Goal: Information Seeking & Learning: Learn about a topic

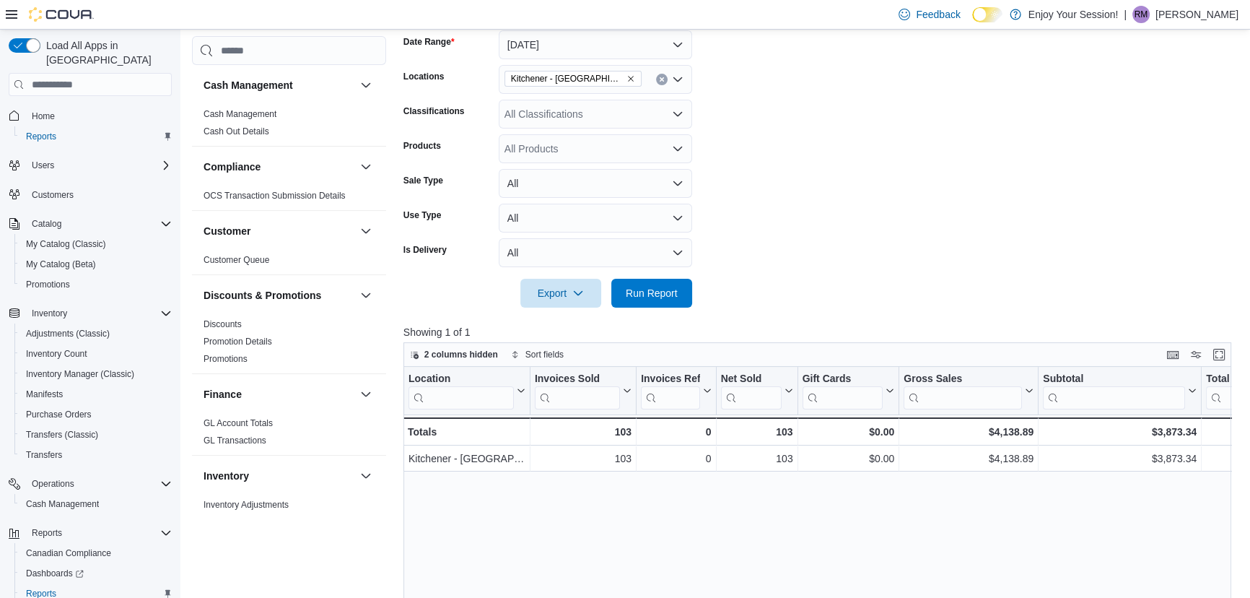
scroll to position [262, 0]
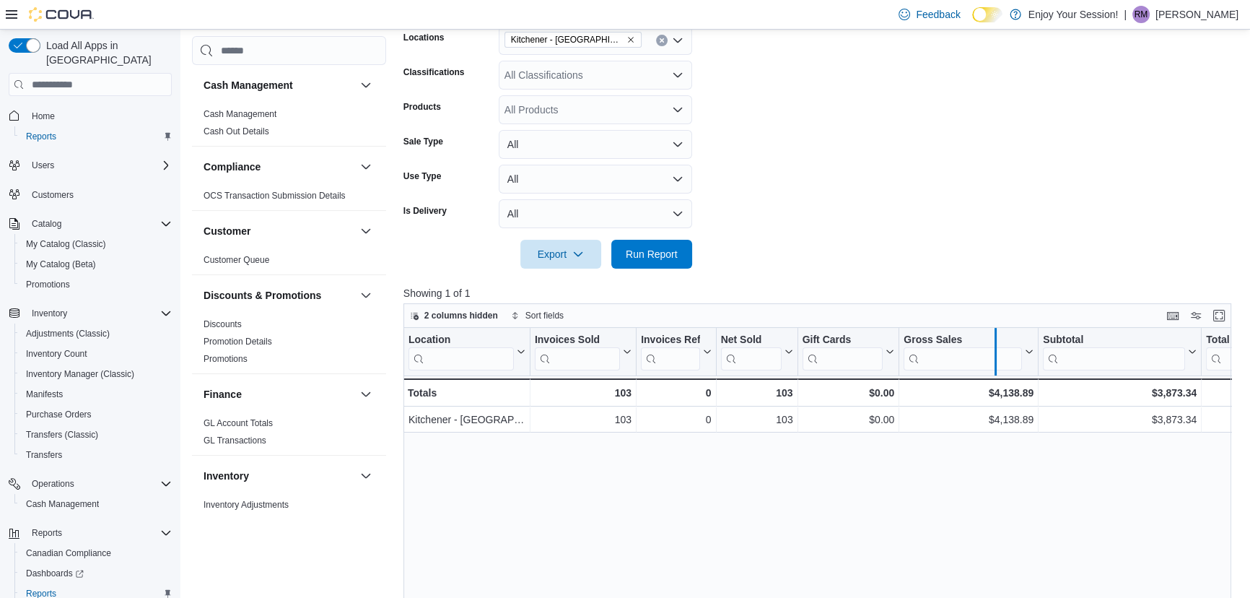
drag, startPoint x: 1040, startPoint y: 342, endPoint x: 997, endPoint y: 341, distance: 42.6
click at [997, 341] on div at bounding box center [996, 352] width 12 height 48
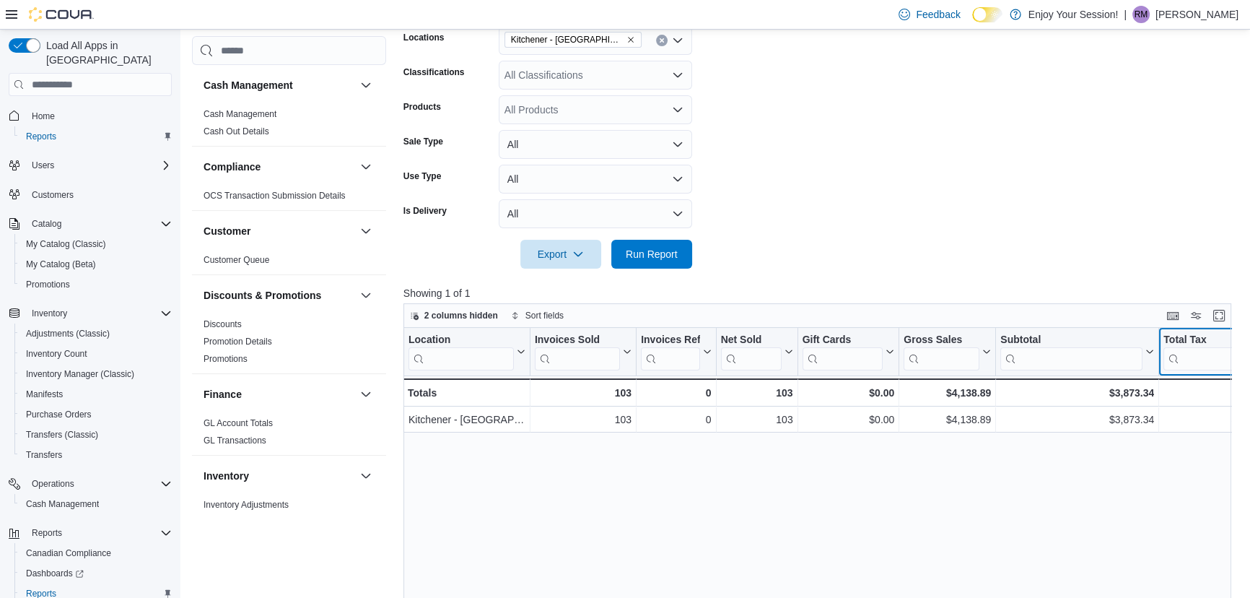
scroll to position [0, 33]
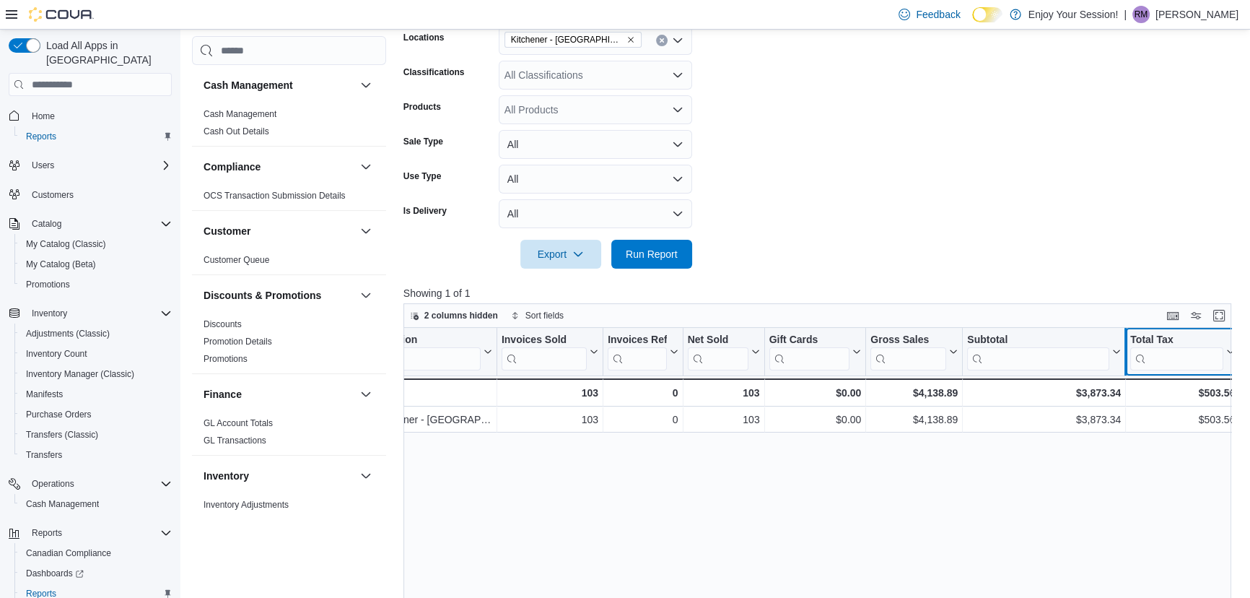
drag, startPoint x: 1161, startPoint y: 335, endPoint x: 1123, endPoint y: 338, distance: 38.4
drag, startPoint x: 1126, startPoint y: 334, endPoint x: 1053, endPoint y: 343, distance: 73.4
click at [1053, 343] on div at bounding box center [1053, 352] width 12 height 48
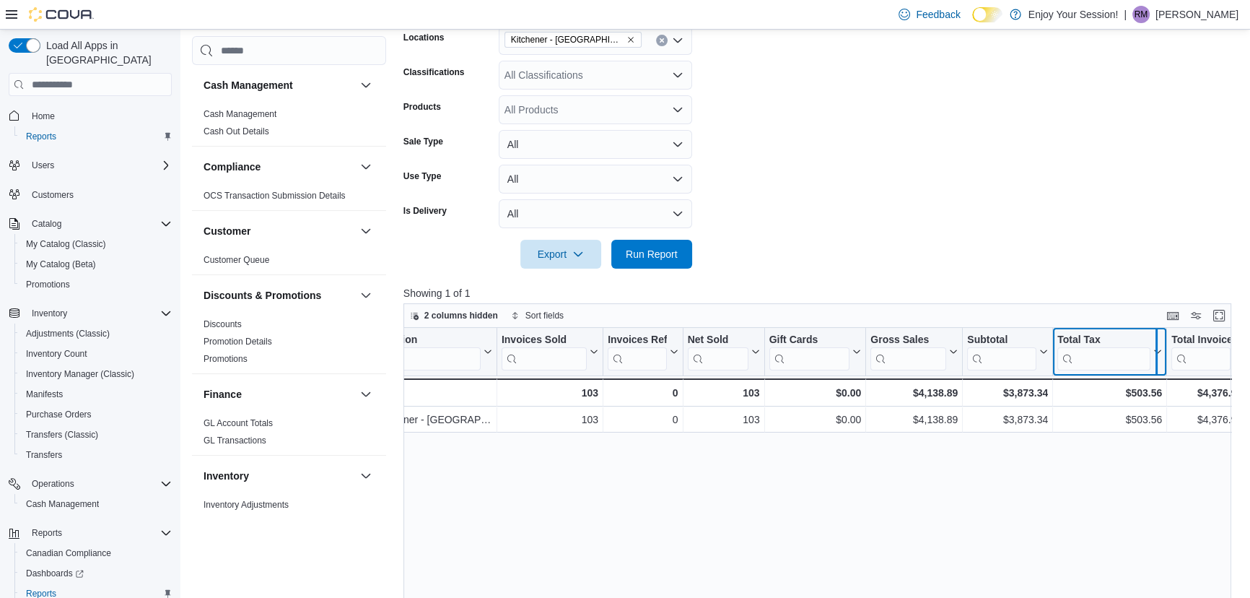
drag, startPoint x: 1168, startPoint y: 339, endPoint x: 1143, endPoint y: 342, distance: 25.4
click at [1151, 342] on div at bounding box center [1157, 352] width 12 height 48
drag, startPoint x: 1220, startPoint y: 333, endPoint x: 1176, endPoint y: 336, distance: 44.2
click at [1215, 336] on div at bounding box center [1221, 352] width 12 height 48
drag, startPoint x: 868, startPoint y: 337, endPoint x: 801, endPoint y: 342, distance: 66.6
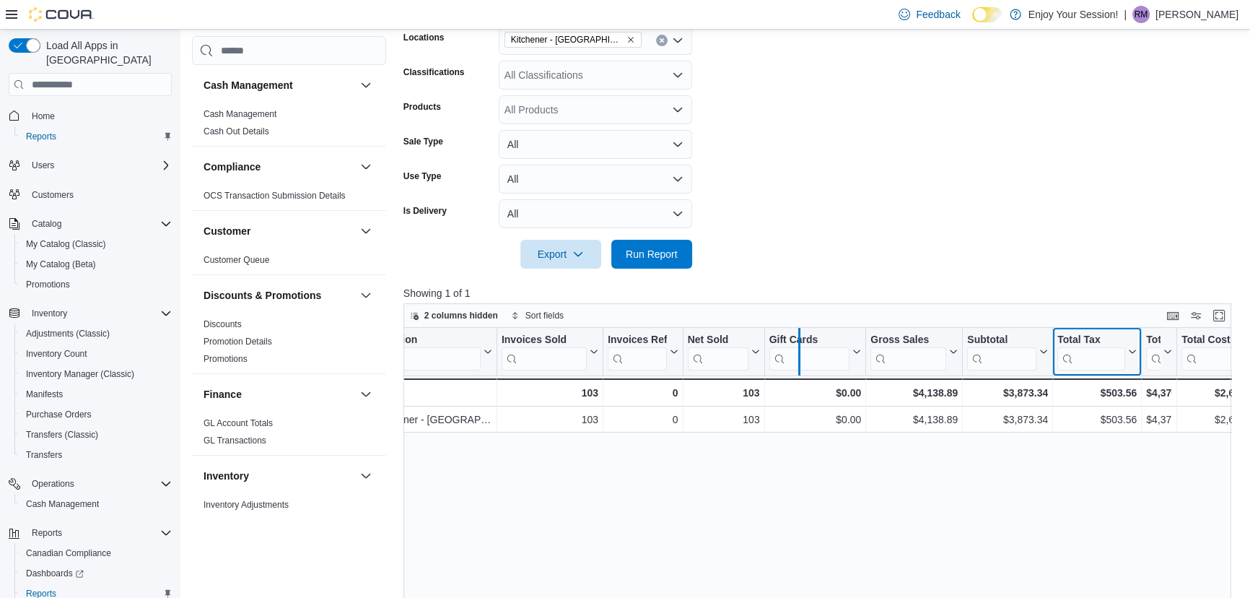
click at [801, 342] on div at bounding box center [799, 352] width 12 height 48
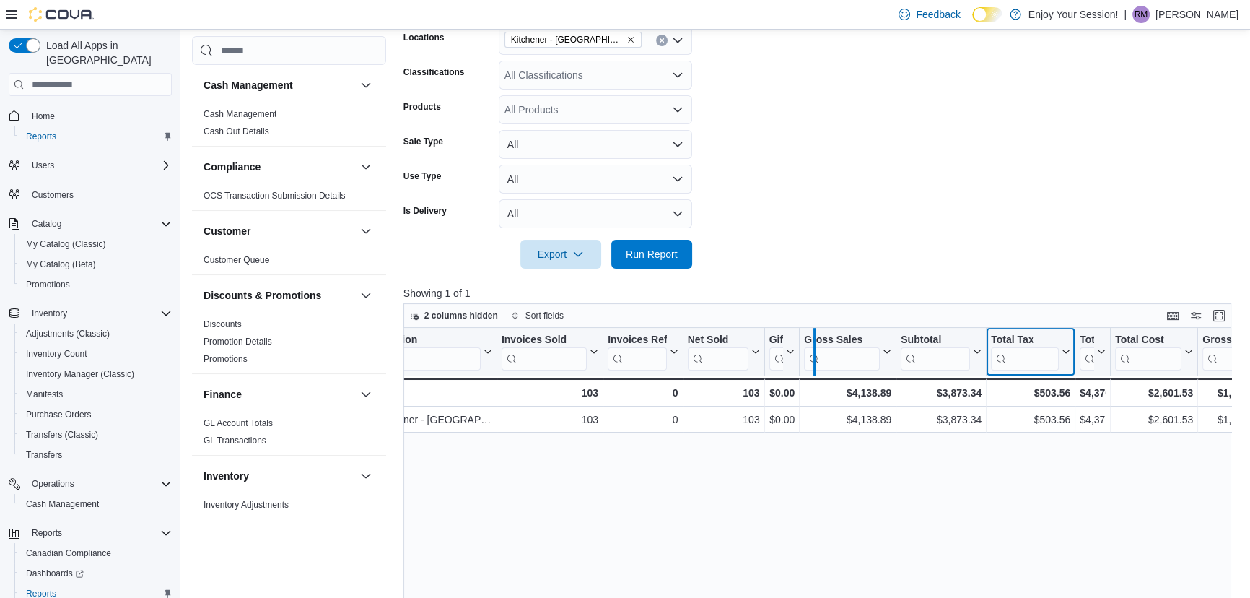
drag, startPoint x: 803, startPoint y: 344, endPoint x: 821, endPoint y: 345, distance: 18.1
click at [820, 345] on div at bounding box center [815, 352] width 12 height 48
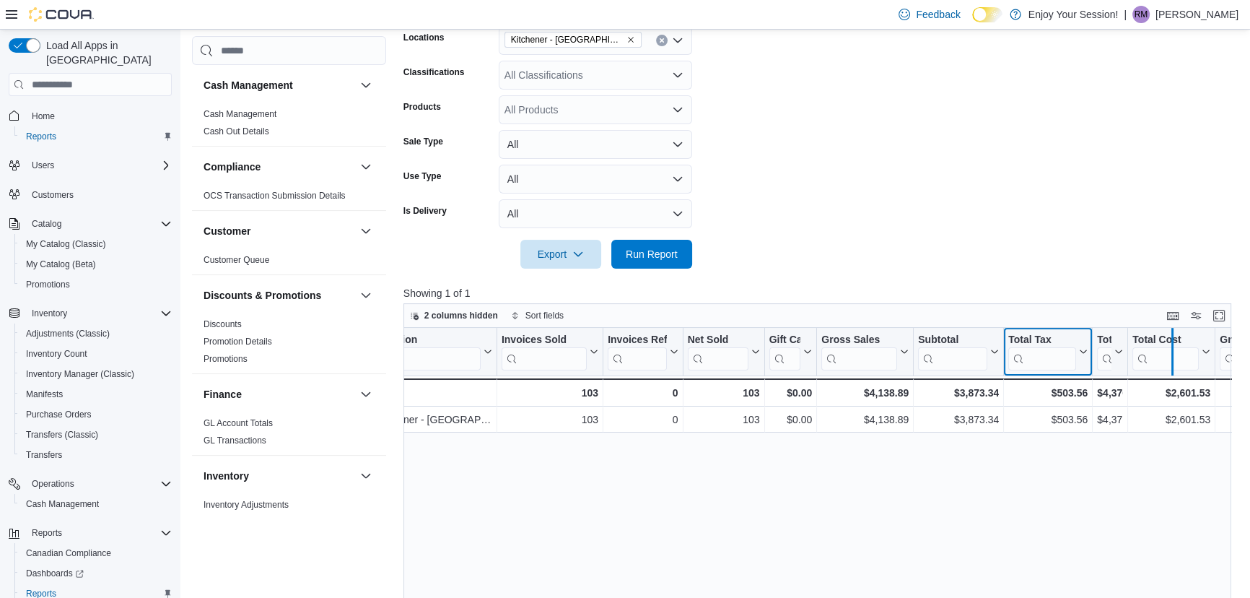
drag, startPoint x: 1219, startPoint y: 339, endPoint x: 1175, endPoint y: 337, distance: 44.1
click at [1175, 337] on div at bounding box center [1173, 352] width 12 height 48
click at [1177, 339] on div "Gross Profit" at bounding box center [1199, 341] width 48 height 14
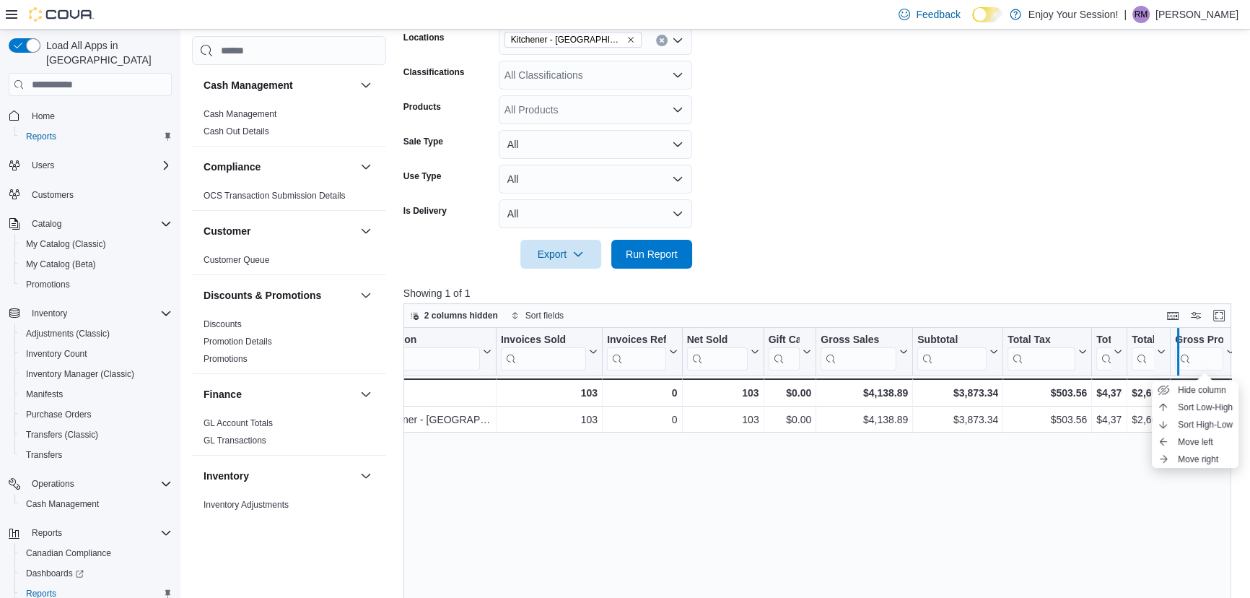
drag, startPoint x: 1169, startPoint y: 339, endPoint x: 1179, endPoint y: 341, distance: 10.3
click at [1179, 341] on div at bounding box center [1178, 352] width 12 height 48
drag, startPoint x: 1179, startPoint y: 341, endPoint x: 1191, endPoint y: 343, distance: 12.4
click at [1186, 343] on div at bounding box center [1180, 352] width 12 height 48
click at [71, 106] on span "Home" at bounding box center [99, 115] width 146 height 18
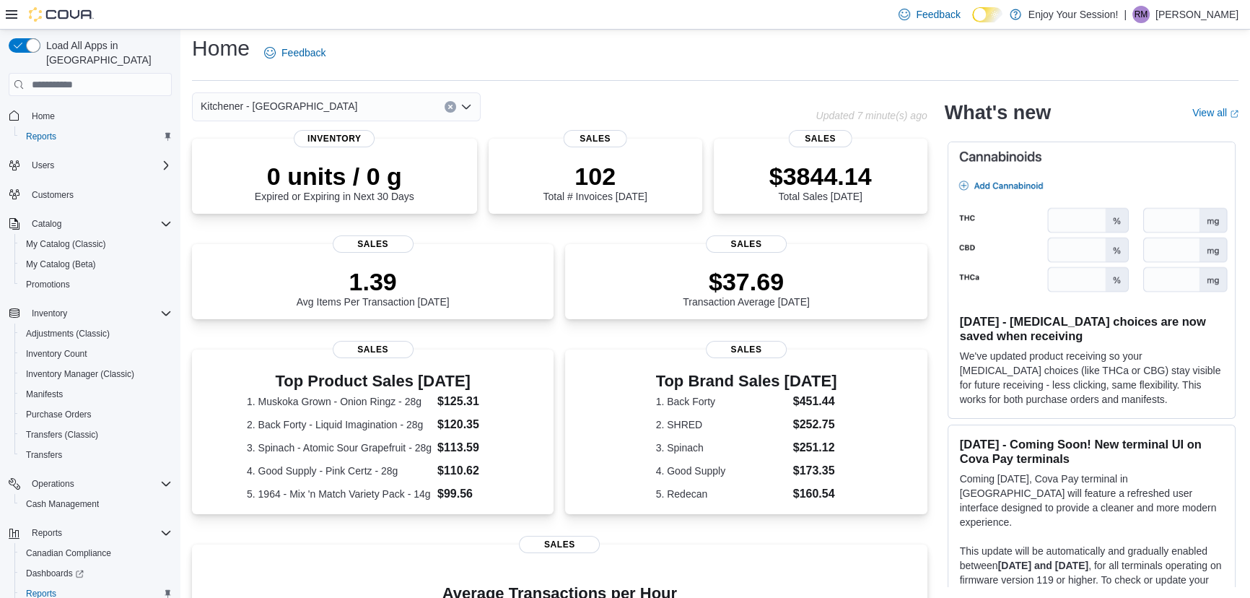
scroll to position [262, 0]
